Goal: Find specific page/section: Find specific page/section

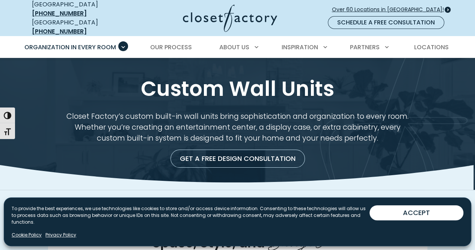
click at [382, 6] on span "Over 60 Locations in [GEOGRAPHIC_DATA]!" at bounding box center [391, 10] width 118 height 8
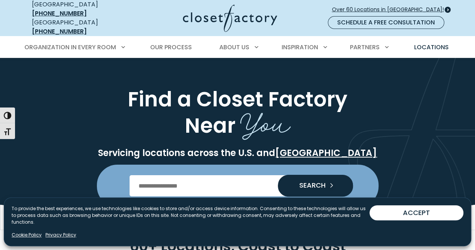
click at [414, 6] on span "Over 60 Locations in [GEOGRAPHIC_DATA]!" at bounding box center [391, 10] width 118 height 8
click at [447, 8] on span at bounding box center [448, 10] width 6 height 6
click at [183, 181] on input "Enter Postal Code" at bounding box center [238, 185] width 216 height 21
type input "*****"
click at [317, 182] on span "SEARCH" at bounding box center [309, 185] width 32 height 7
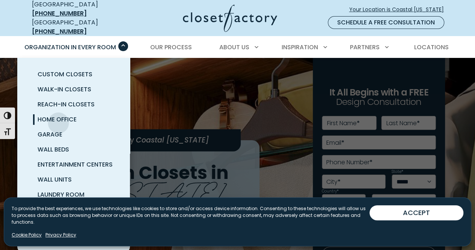
click at [58, 116] on span "Home Office" at bounding box center [57, 119] width 39 height 9
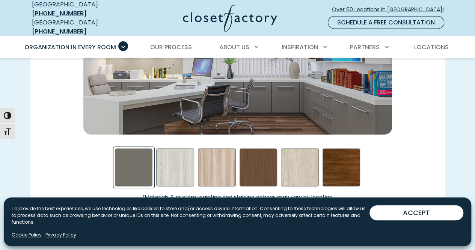
scroll to position [1059, 0]
